Goal: Task Accomplishment & Management: Complete application form

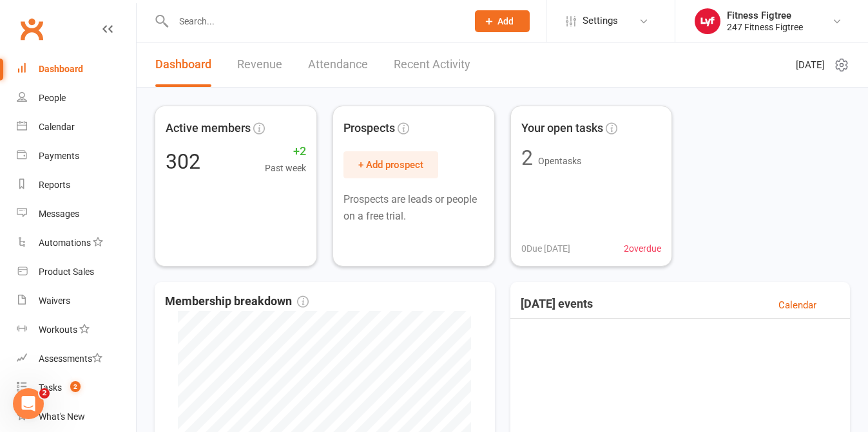
click at [220, 29] on input "text" at bounding box center [313, 21] width 289 height 18
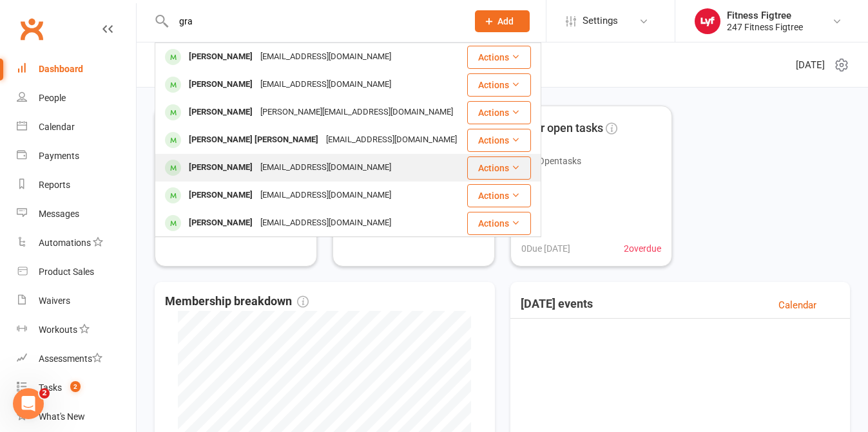
type input "gra"
click at [289, 171] on div "[EMAIL_ADDRESS][DOMAIN_NAME]" at bounding box center [325, 168] width 139 height 19
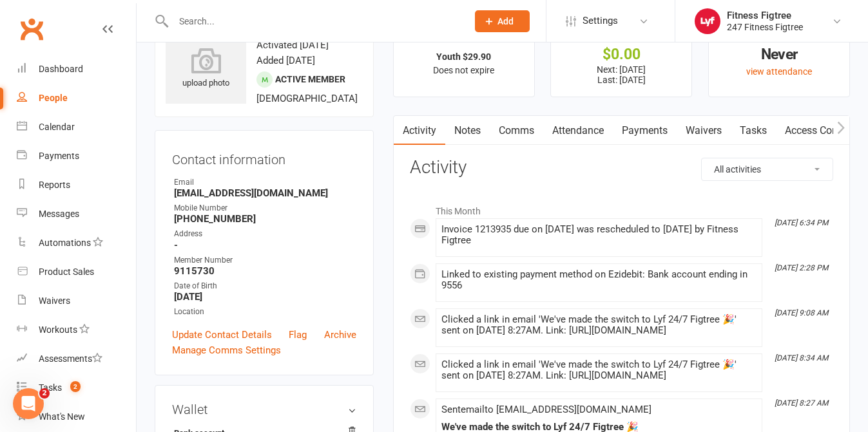
scroll to position [50, 0]
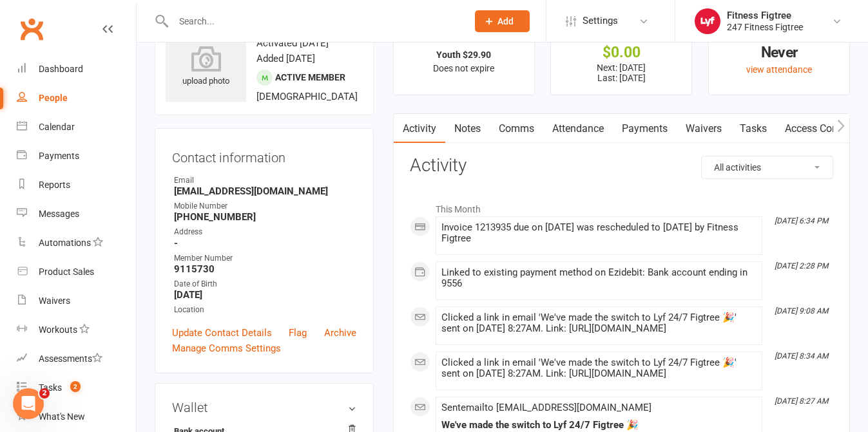
click at [642, 130] on link "Payments" at bounding box center [645, 129] width 64 height 30
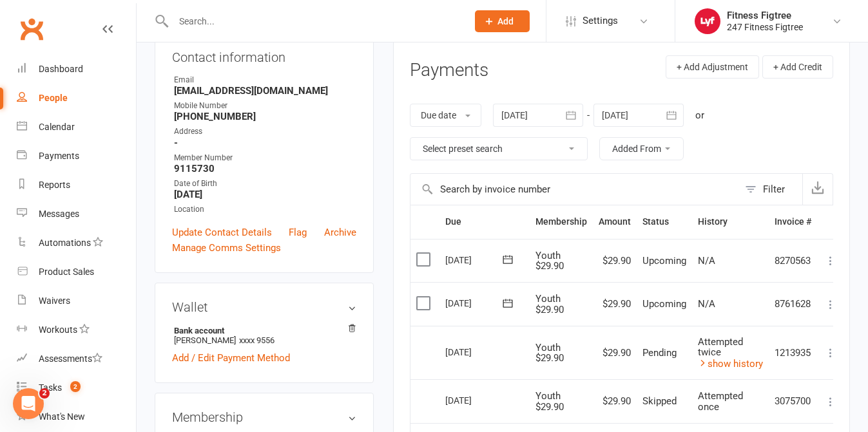
scroll to position [153, 0]
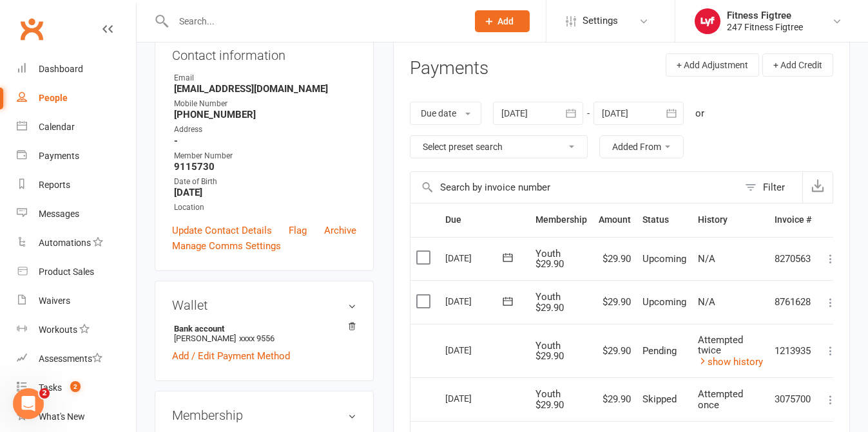
click at [419, 297] on label at bounding box center [424, 301] width 17 height 13
click at [419, 295] on input "checkbox" at bounding box center [420, 295] width 8 height 0
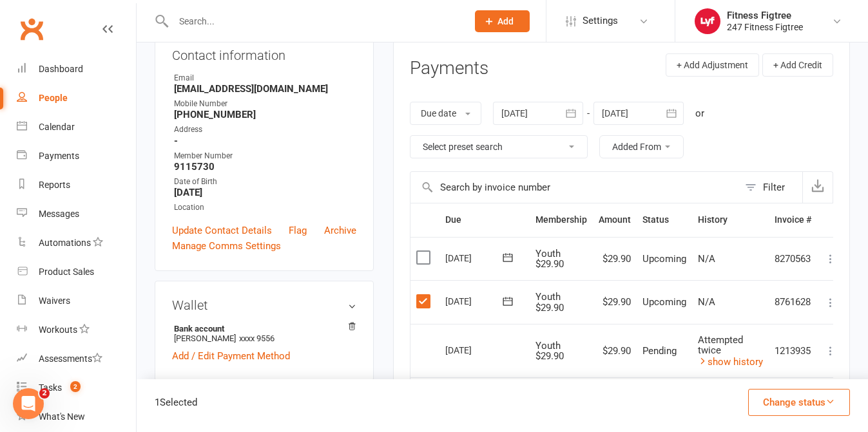
click at [830, 307] on icon at bounding box center [830, 302] width 13 height 13
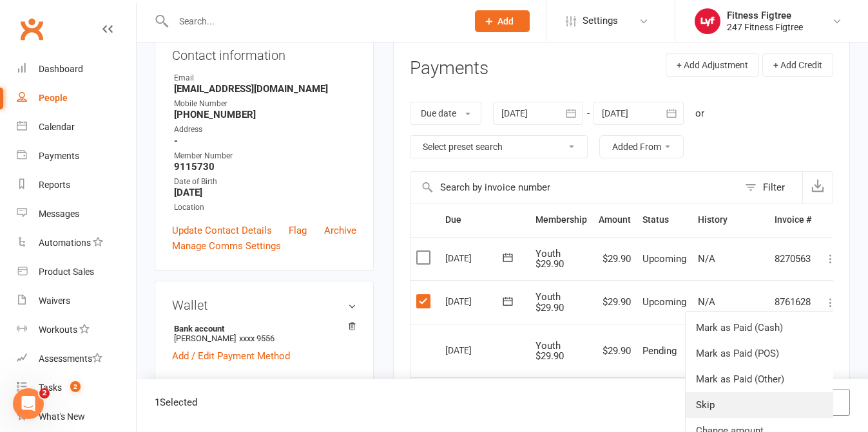
click at [731, 405] on link "Skip" at bounding box center [762, 405] width 152 height 26
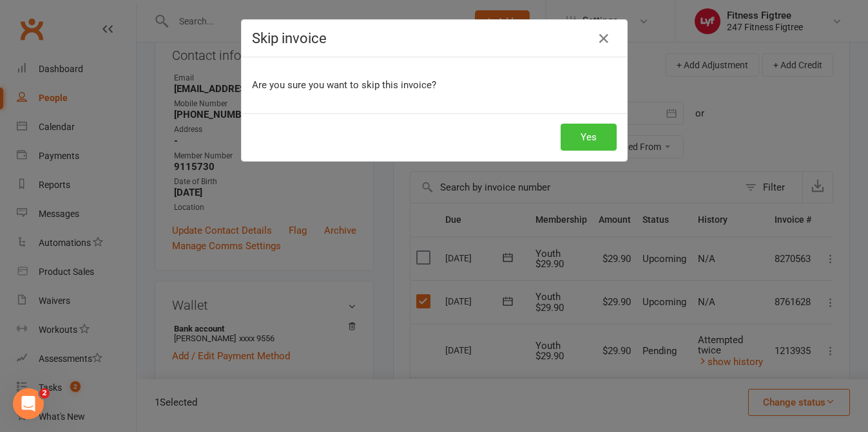
click at [593, 137] on button "Yes" at bounding box center [589, 137] width 56 height 27
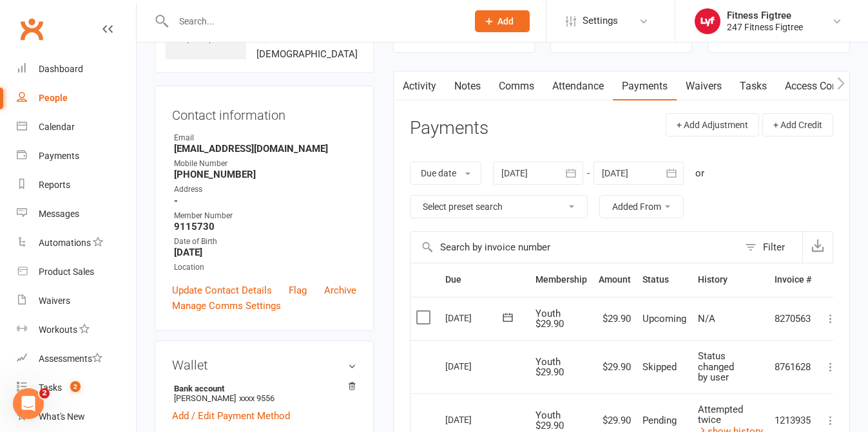
scroll to position [0, 0]
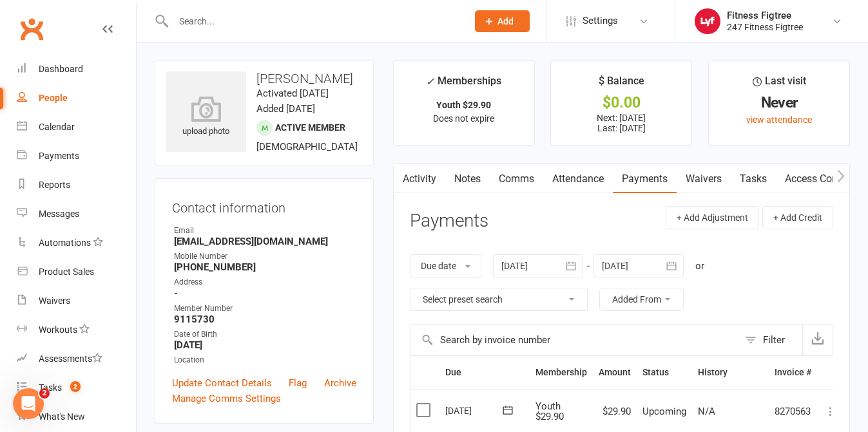
click at [517, 169] on link "Comms" at bounding box center [516, 179] width 53 height 30
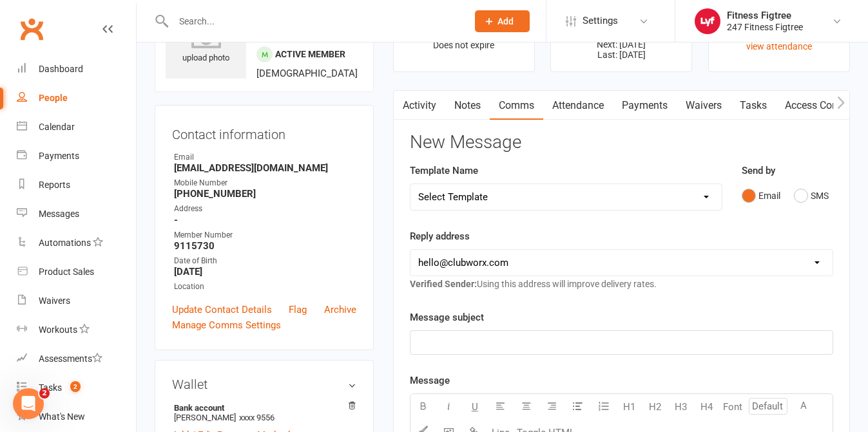
scroll to position [75, 0]
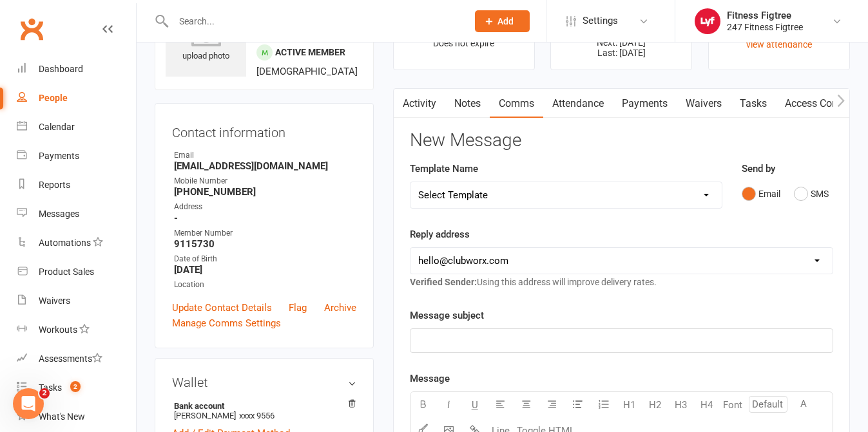
click at [659, 204] on select "Select Template [SMS] [Default template - review before using] Appointment remi…" at bounding box center [566, 195] width 311 height 26
click at [654, 101] on link "Payments" at bounding box center [645, 104] width 64 height 30
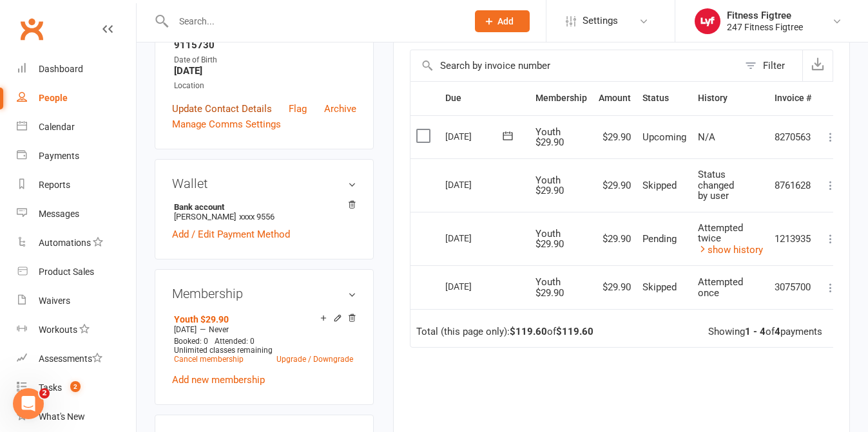
scroll to position [336, 0]
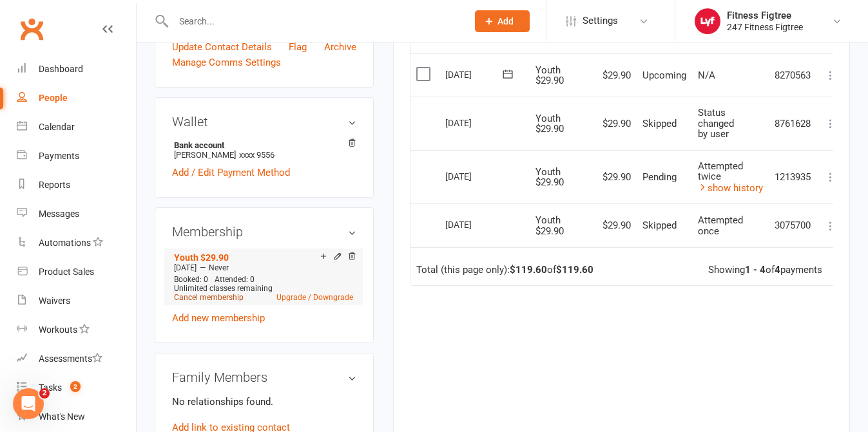
click at [203, 298] on link "Cancel membership" at bounding box center [209, 297] width 70 height 9
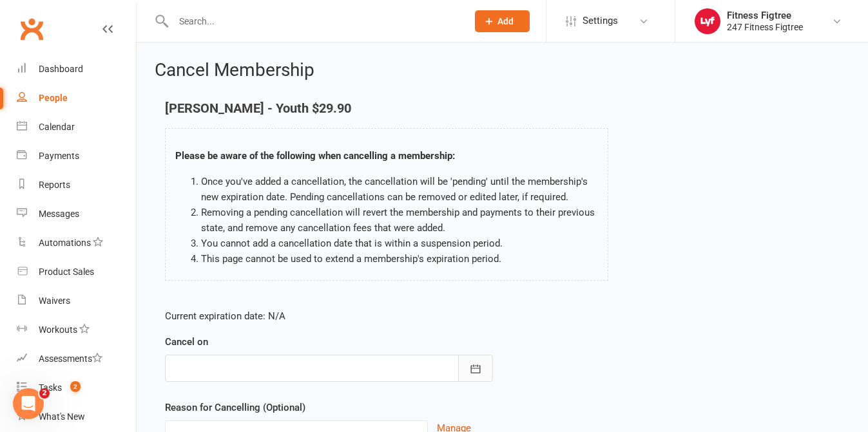
click at [479, 371] on icon "button" at bounding box center [475, 369] width 13 height 13
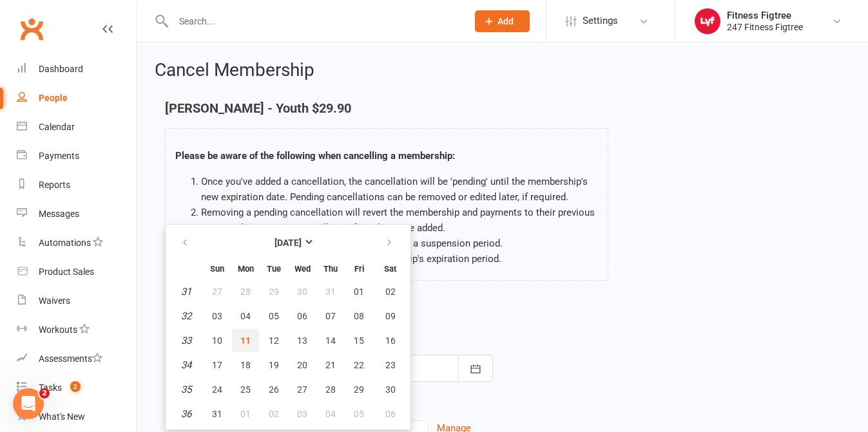
click at [242, 337] on span "11" at bounding box center [245, 341] width 10 height 10
type input "[DATE]"
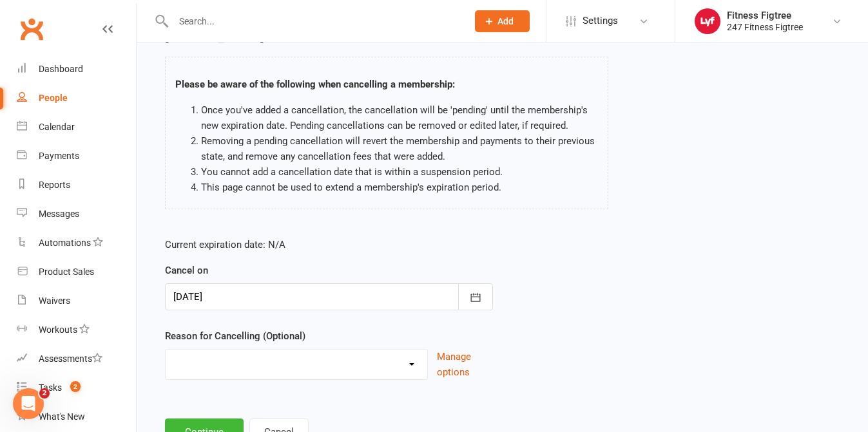
scroll to position [124, 0]
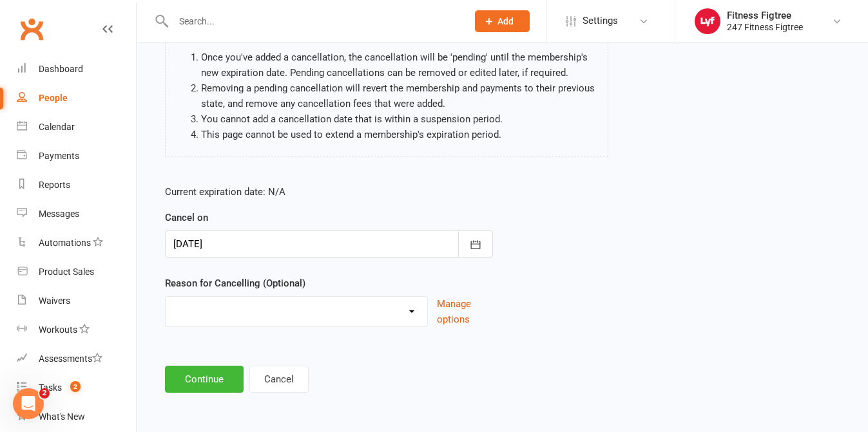
click at [406, 315] on select "Holiday Injury Moving Stripe Migration The Great Migration Other reason" at bounding box center [297, 310] width 262 height 26
select select "4"
click at [222, 389] on button "Continue" at bounding box center [204, 379] width 79 height 27
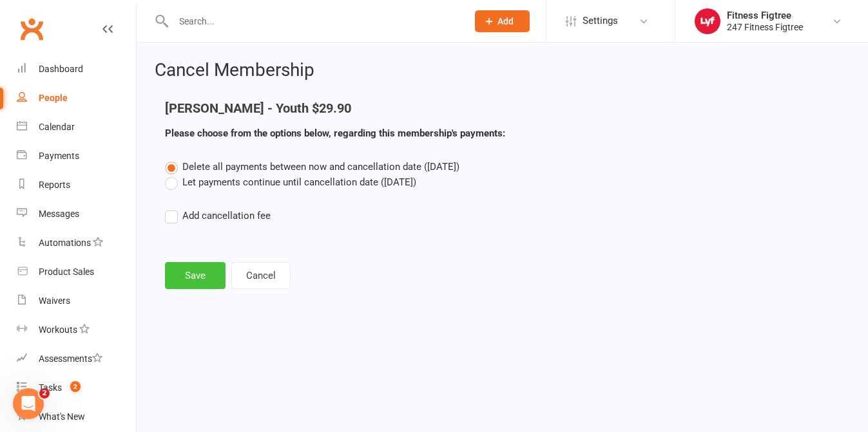
click at [189, 284] on button "Save" at bounding box center [195, 275] width 61 height 27
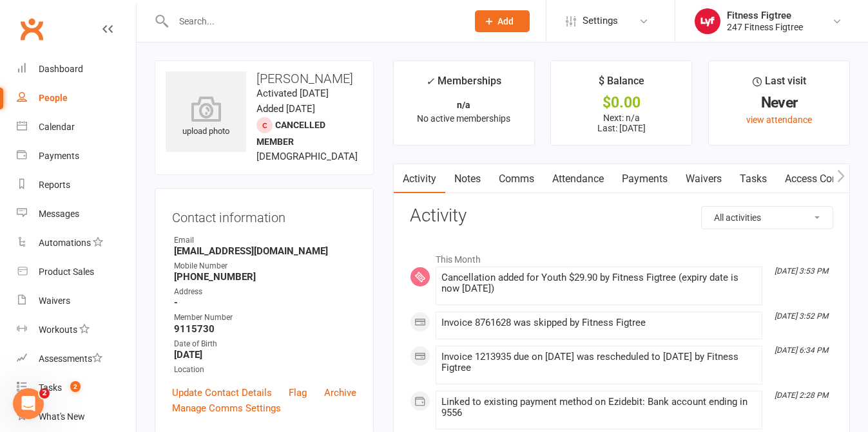
click at [772, 183] on link "Tasks" at bounding box center [753, 179] width 45 height 30
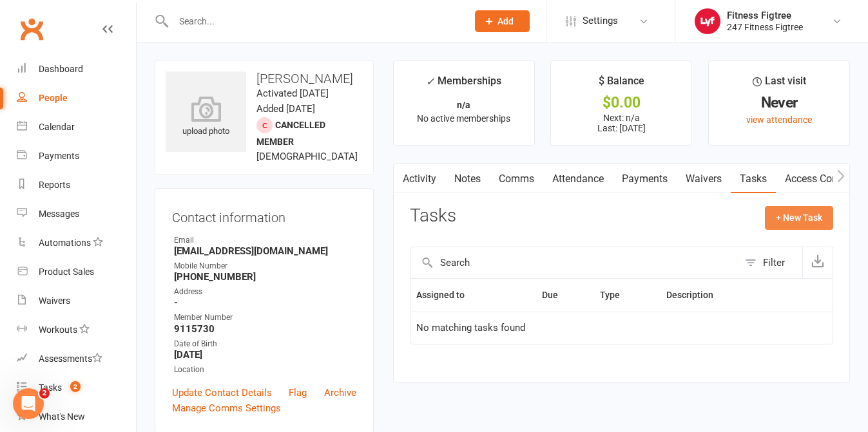
click at [803, 214] on button "+ New Task" at bounding box center [799, 217] width 68 height 23
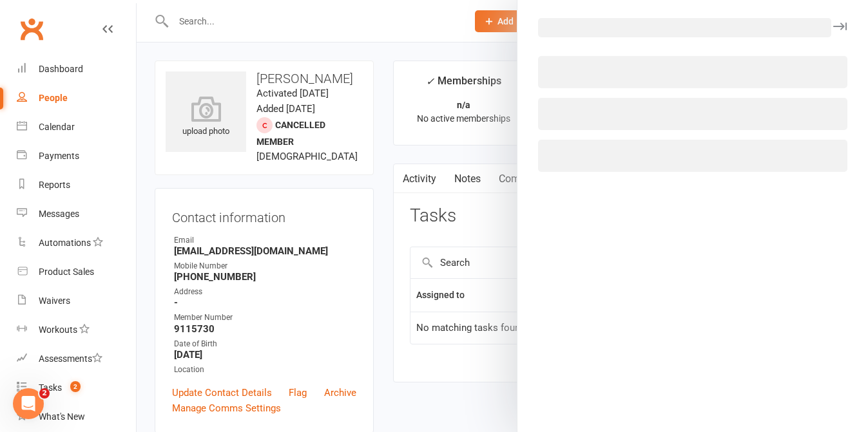
select select "53336"
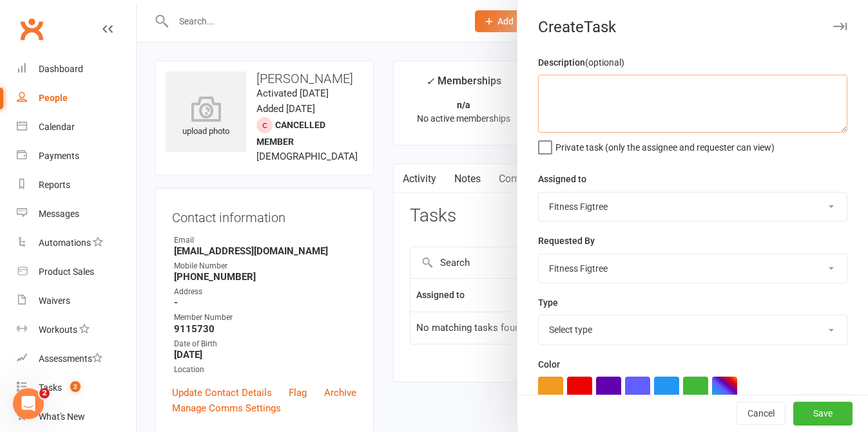
click at [584, 93] on textarea at bounding box center [692, 104] width 309 height 58
type textarea "{"
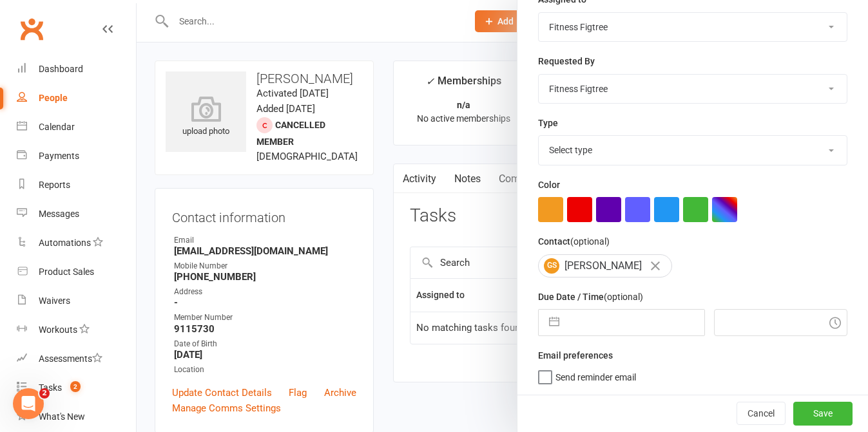
scroll to position [182, 0]
type textarea "Process refund"
select select "6"
select select "2025"
select select "7"
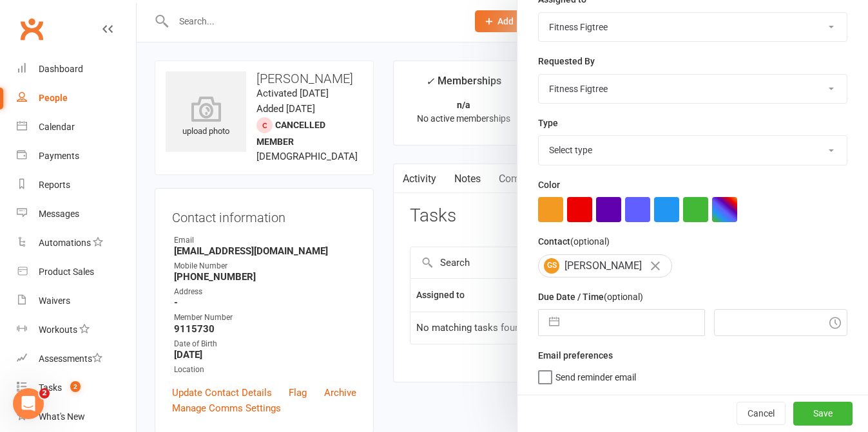
select select "2025"
select select "8"
select select "2025"
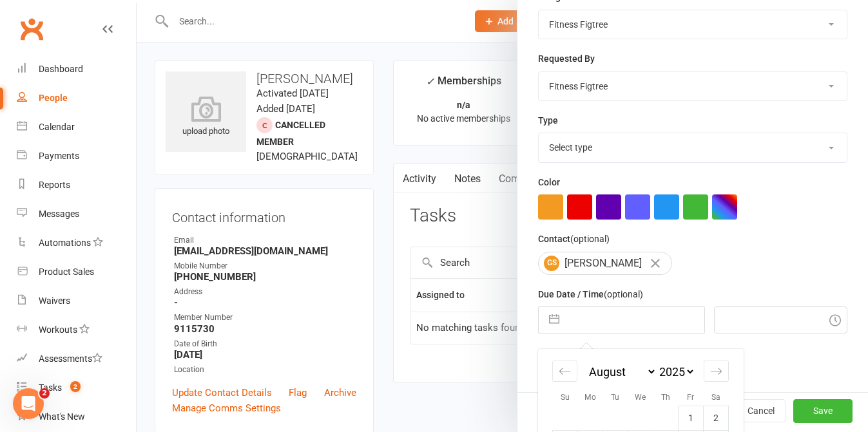
click at [573, 320] on input "text" at bounding box center [635, 320] width 138 height 26
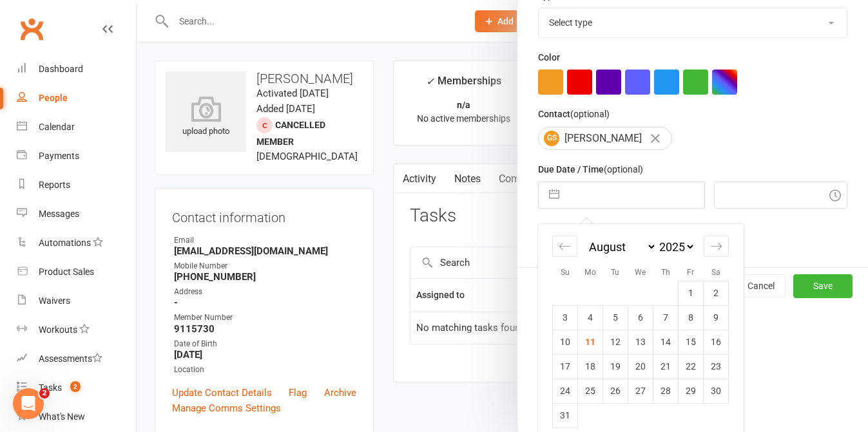
scroll to position [320, 0]
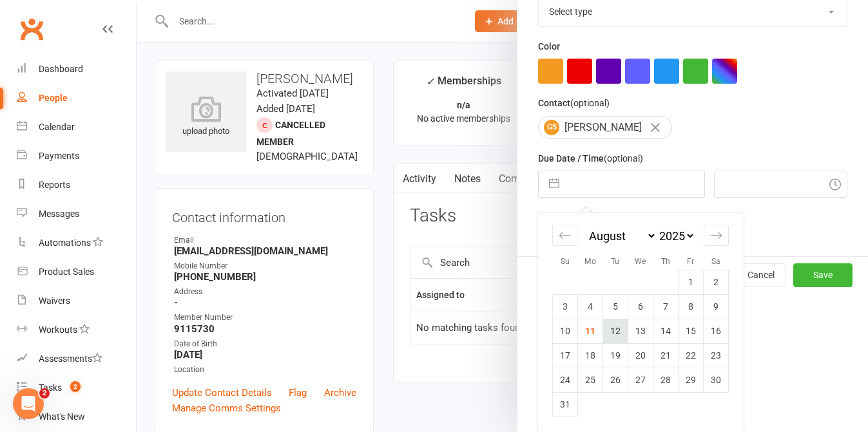
click at [616, 326] on td "12" at bounding box center [615, 331] width 25 height 24
type input "[DATE]"
type input "4:00pm"
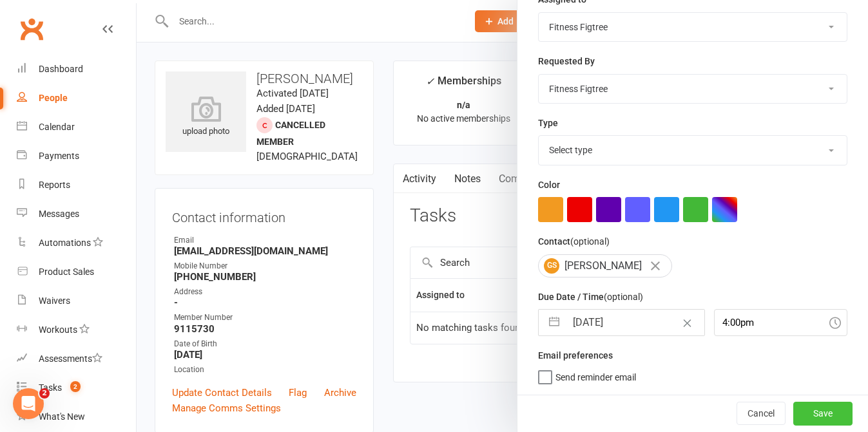
click at [823, 416] on button "Save" at bounding box center [822, 413] width 59 height 23
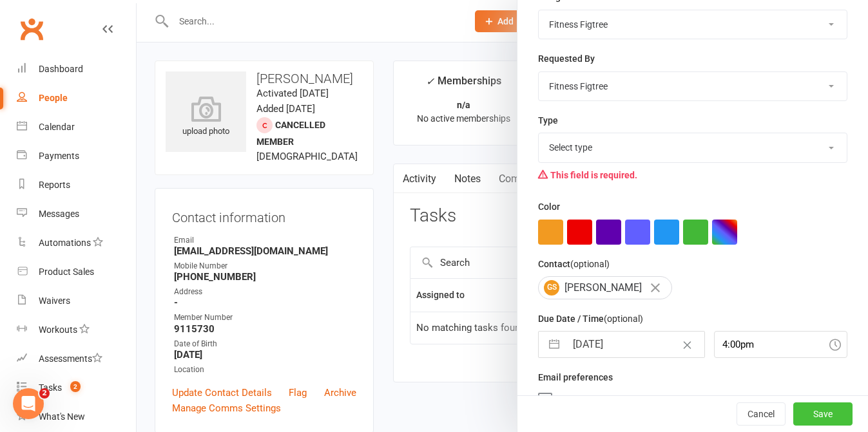
click at [817, 409] on button "Save" at bounding box center [822, 414] width 59 height 23
click at [826, 423] on button "Save" at bounding box center [822, 414] width 59 height 23
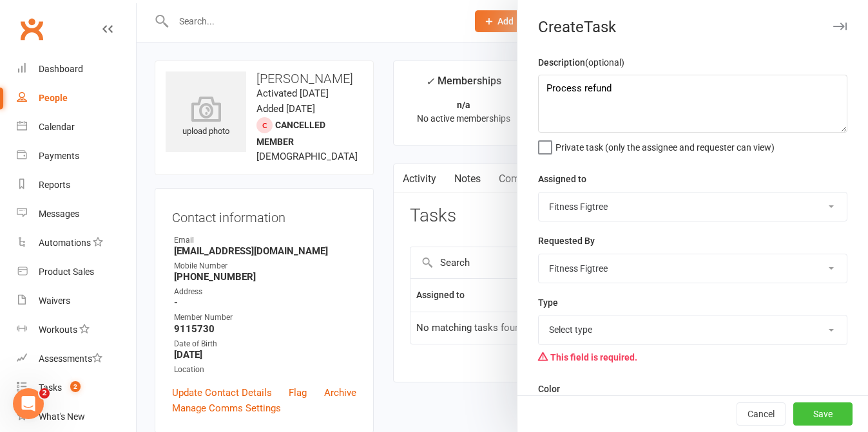
click at [825, 411] on button "Save" at bounding box center [822, 414] width 59 height 23
click at [665, 200] on select "[PERSON_NAME] Fitness Figtree [PERSON_NAME]" at bounding box center [693, 207] width 308 height 28
click at [687, 344] on select "Select type E-mail Meeting Phone call Add new task type" at bounding box center [693, 330] width 308 height 28
select select
click at [596, 371] on input "text" at bounding box center [692, 364] width 309 height 27
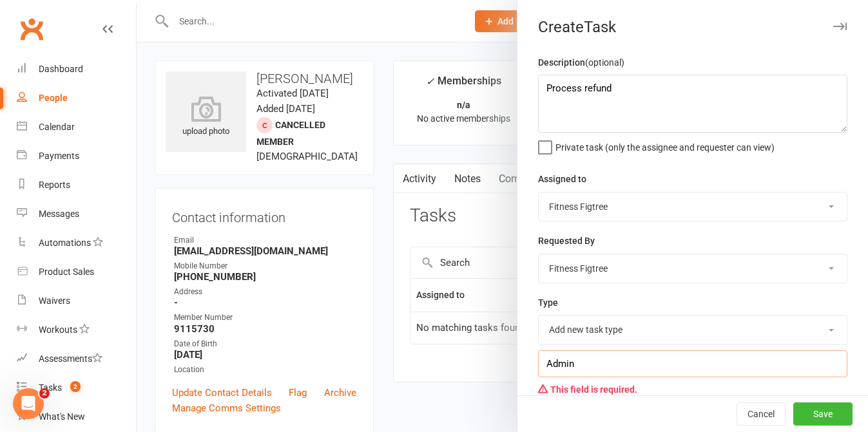
type input "Admin"
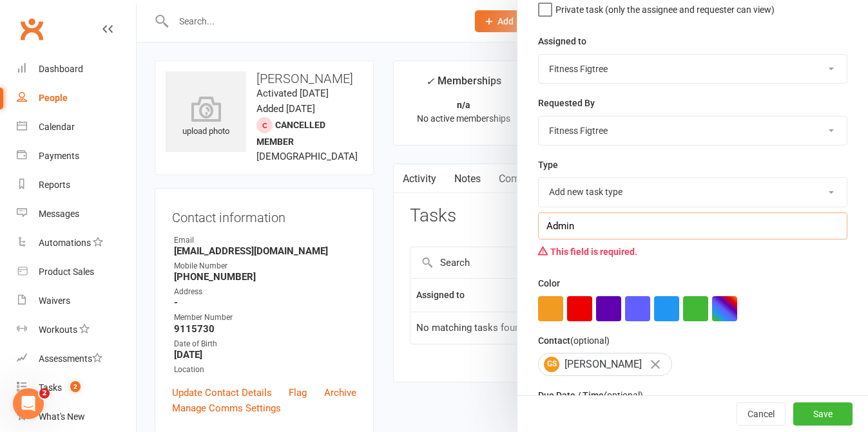
scroll to position [164, 0]
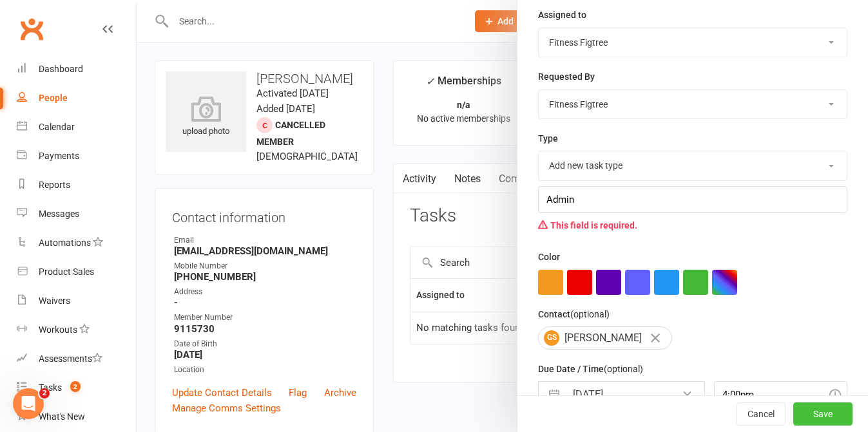
click at [818, 407] on button "Save" at bounding box center [822, 414] width 59 height 23
